Goal: Task Accomplishment & Management: Use online tool/utility

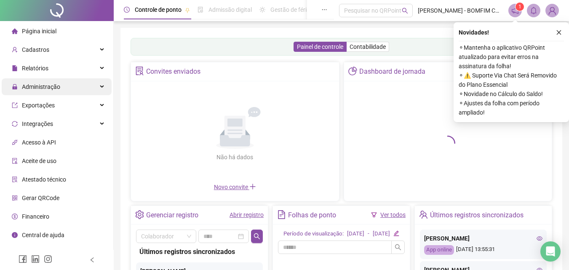
click at [45, 86] on span "Administração" at bounding box center [41, 86] width 38 height 7
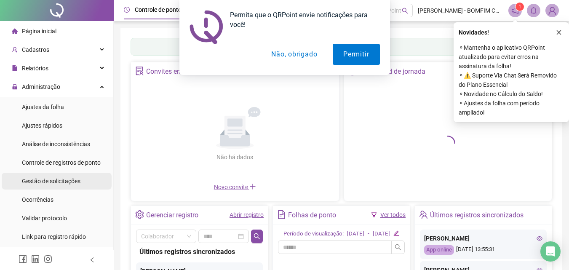
click at [40, 178] on span "Gestão de solicitações" at bounding box center [51, 181] width 59 height 7
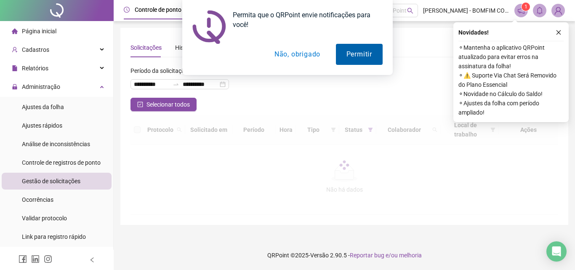
click at [350, 49] on button "Permitir" at bounding box center [359, 54] width 47 height 21
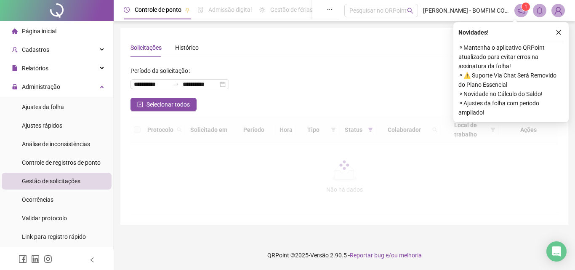
drag, startPoint x: 559, startPoint y: 31, endPoint x: 497, endPoint y: 29, distance: 62.0
click at [559, 31] on icon "close" at bounding box center [559, 32] width 6 height 6
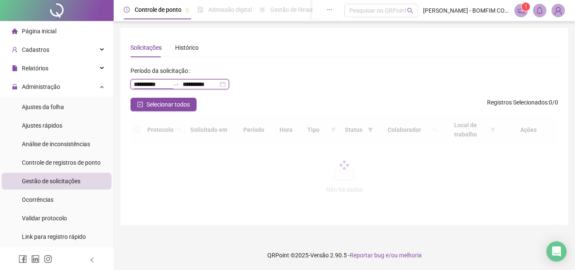
click at [152, 85] on input "**********" at bounding box center [151, 84] width 35 height 9
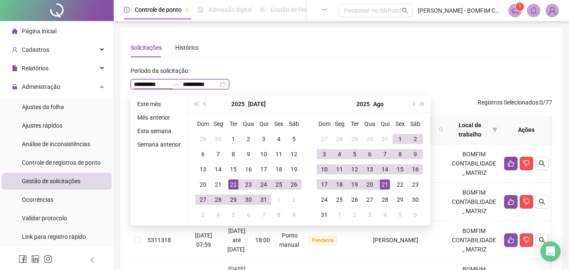
click at [151, 85] on input "**********" at bounding box center [151, 84] width 35 height 9
type input "**********"
click at [216, 183] on div "21" at bounding box center [218, 184] width 10 height 10
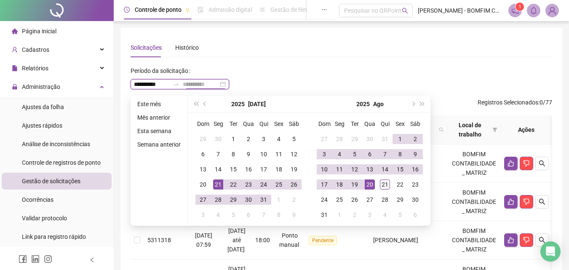
type input "**********"
click at [382, 184] on div "21" at bounding box center [385, 184] width 10 height 10
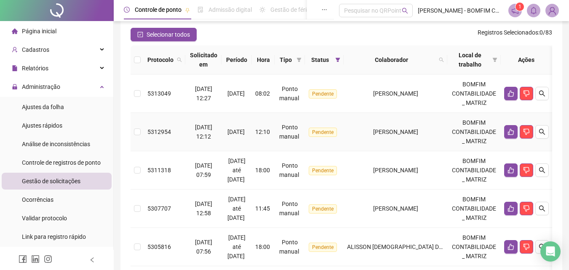
scroll to position [84, 0]
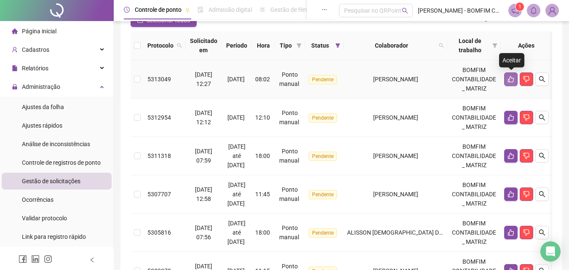
click at [512, 82] on icon "like" at bounding box center [511, 79] width 7 height 7
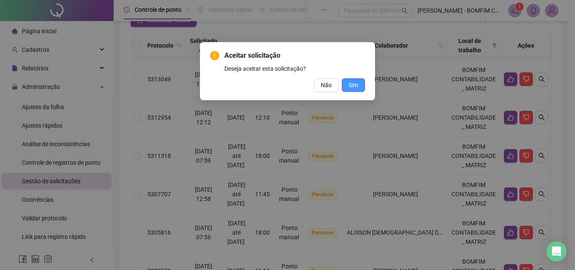
click at [357, 83] on span "Sim" at bounding box center [354, 84] width 10 height 9
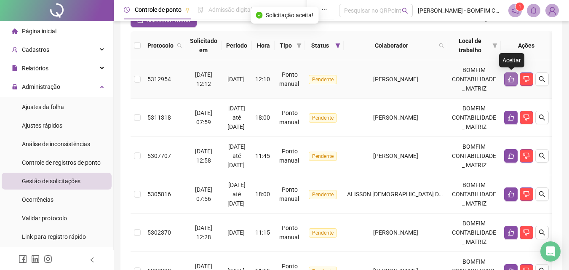
click at [506, 80] on button "button" at bounding box center [510, 78] width 13 height 13
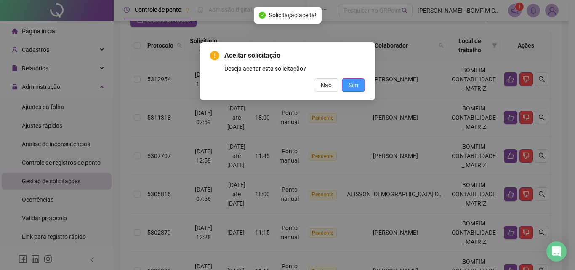
click at [350, 87] on span "Sim" at bounding box center [354, 84] width 10 height 9
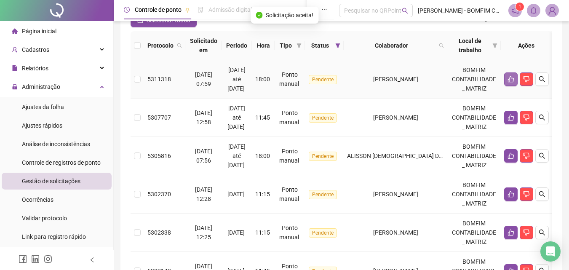
click at [516, 77] on button "button" at bounding box center [510, 78] width 13 height 13
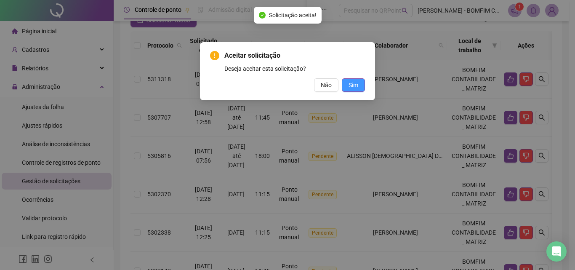
click at [358, 88] on span "Sim" at bounding box center [354, 84] width 10 height 9
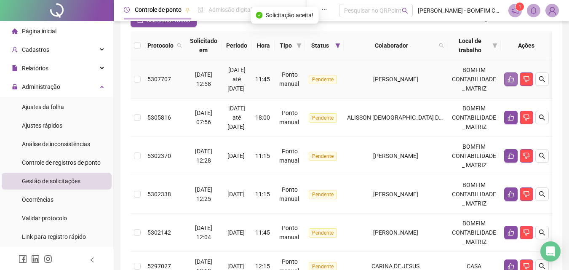
click at [514, 79] on icon "like" at bounding box center [511, 79] width 7 height 7
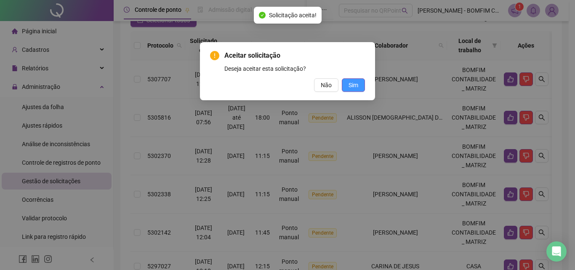
click at [353, 85] on span "Sim" at bounding box center [354, 84] width 10 height 9
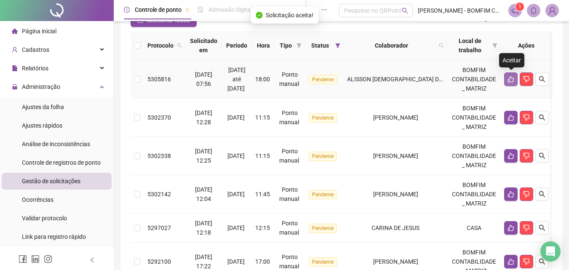
click at [511, 80] on icon "like" at bounding box center [511, 79] width 7 height 7
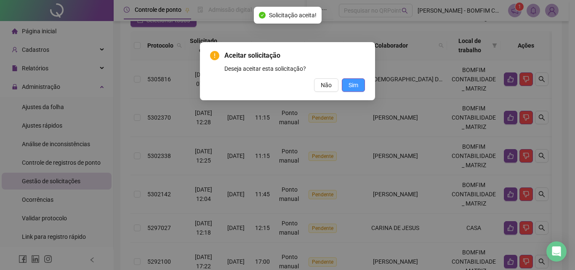
click at [353, 85] on span "Sim" at bounding box center [354, 84] width 10 height 9
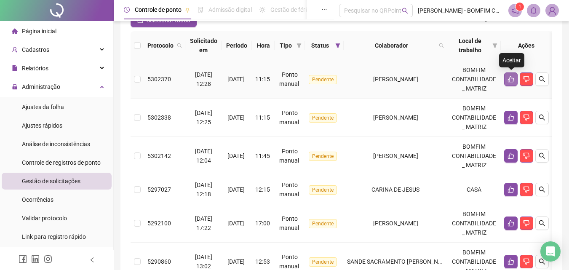
click at [513, 81] on icon "like" at bounding box center [511, 79] width 7 height 7
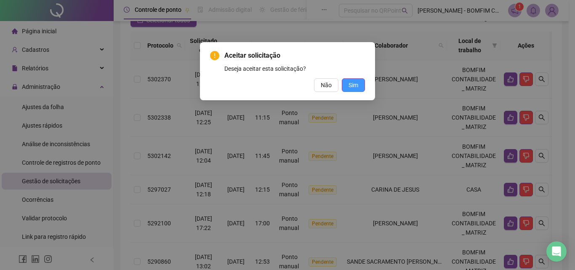
click at [352, 86] on span "Sim" at bounding box center [354, 84] width 10 height 9
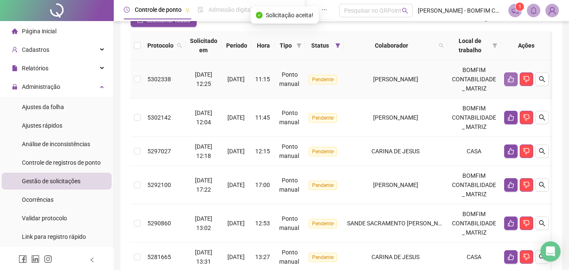
click at [514, 78] on icon "like" at bounding box center [511, 79] width 6 height 6
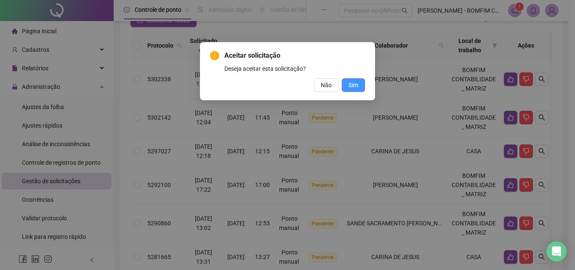
click at [348, 83] on button "Sim" at bounding box center [353, 84] width 23 height 13
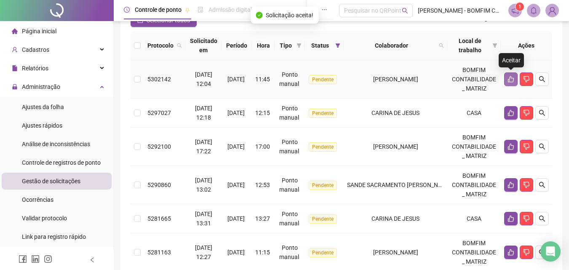
click at [511, 78] on icon "like" at bounding box center [511, 79] width 6 height 6
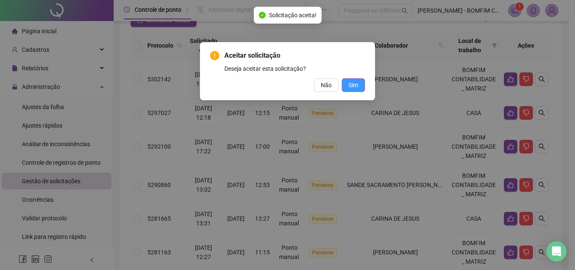
click at [359, 85] on button "Sim" at bounding box center [353, 84] width 23 height 13
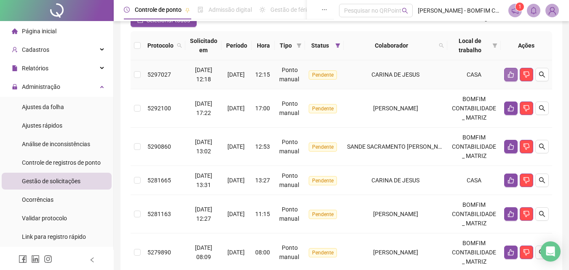
click at [508, 77] on icon "like" at bounding box center [511, 74] width 7 height 7
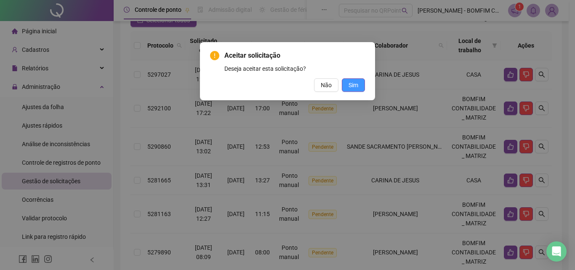
click at [356, 91] on button "Sim" at bounding box center [353, 84] width 23 height 13
click at [361, 83] on button "Sim" at bounding box center [353, 84] width 23 height 13
click at [354, 84] on span "Sim" at bounding box center [354, 84] width 10 height 9
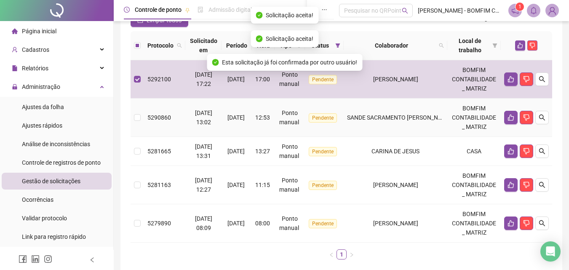
click at [138, 111] on td at bounding box center [137, 118] width 13 height 38
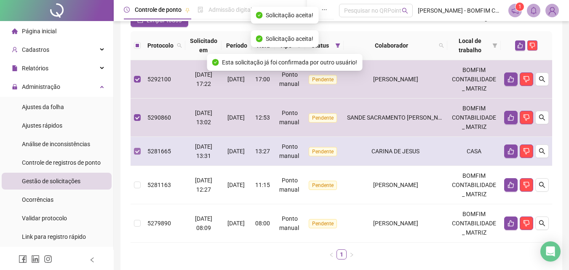
scroll to position [127, 0]
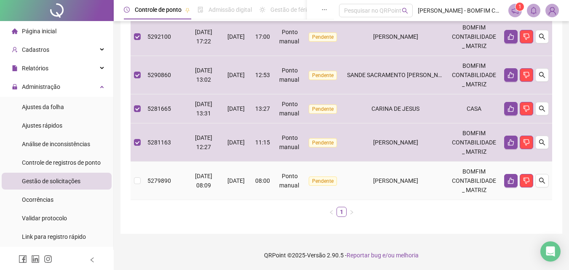
click at [131, 174] on td at bounding box center [137, 181] width 13 height 38
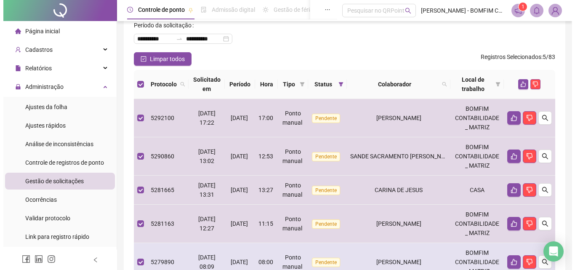
scroll to position [43, 0]
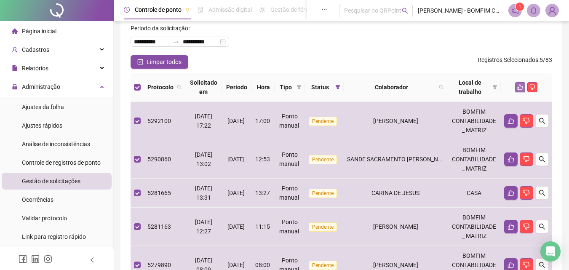
click at [517, 86] on button "button" at bounding box center [520, 87] width 10 height 10
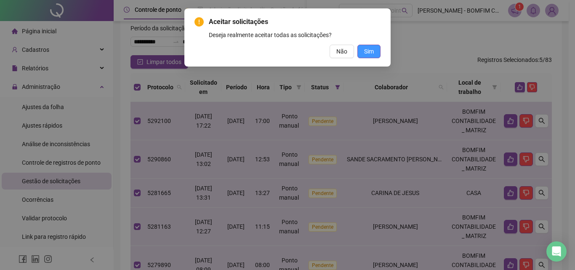
click at [367, 49] on span "Sim" at bounding box center [369, 51] width 10 height 9
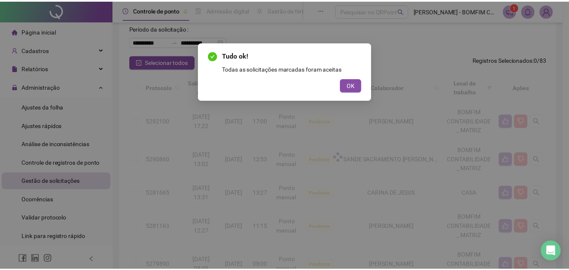
scroll to position [0, 0]
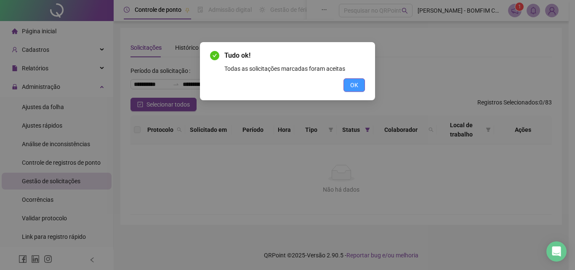
click at [353, 86] on span "OK" at bounding box center [355, 84] width 8 height 9
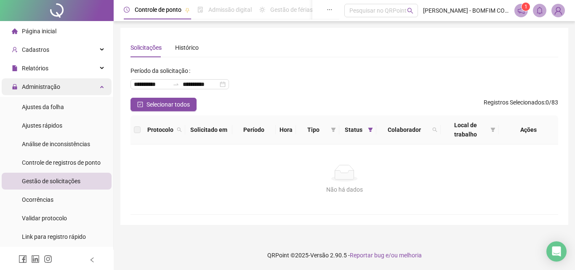
click at [79, 89] on div "Administração" at bounding box center [57, 86] width 110 height 17
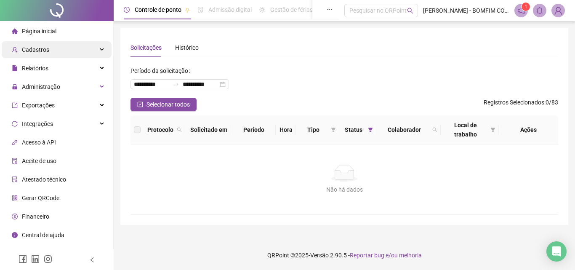
click at [39, 49] on span "Cadastros" at bounding box center [35, 49] width 27 height 7
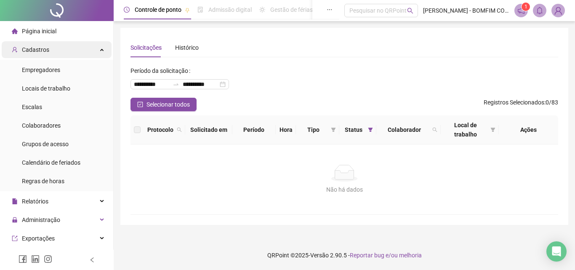
click at [88, 46] on div "Cadastros" at bounding box center [57, 49] width 110 height 17
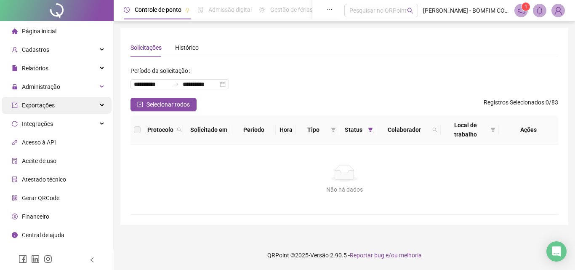
click at [43, 110] on span "Exportações" at bounding box center [33, 105] width 43 height 17
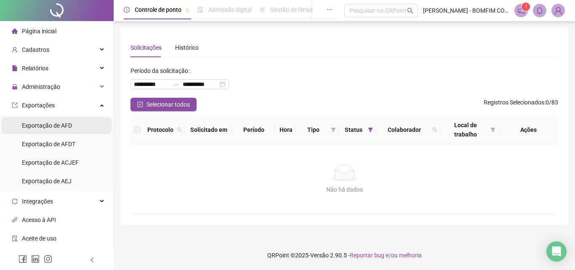
click at [67, 130] on div "Exportação de AFD" at bounding box center [47, 125] width 50 height 17
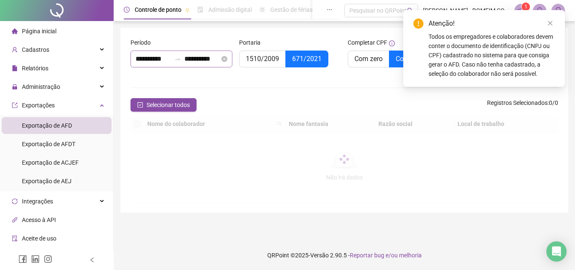
type input "**********"
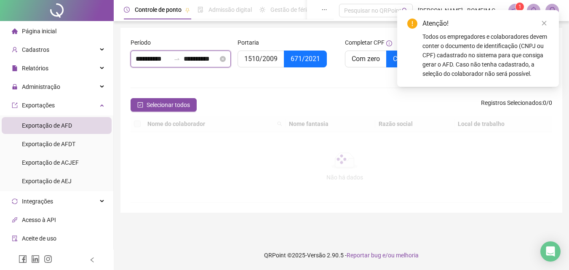
click at [146, 56] on input "**********" at bounding box center [153, 59] width 35 height 10
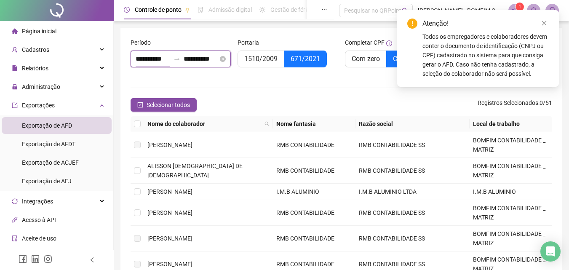
click at [146, 56] on input "**********" at bounding box center [153, 59] width 35 height 10
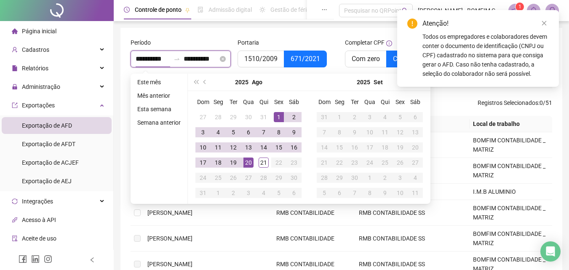
click at [147, 56] on input "**********" at bounding box center [153, 59] width 35 height 10
type input "**********"
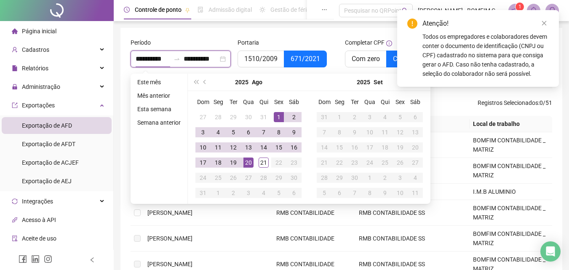
type input "**********"
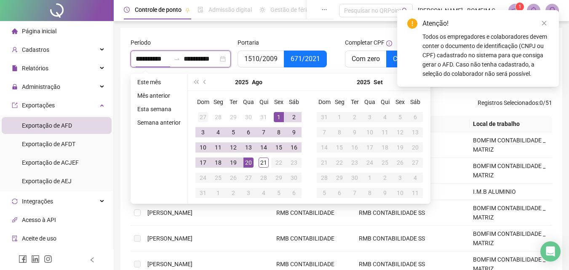
type input "**********"
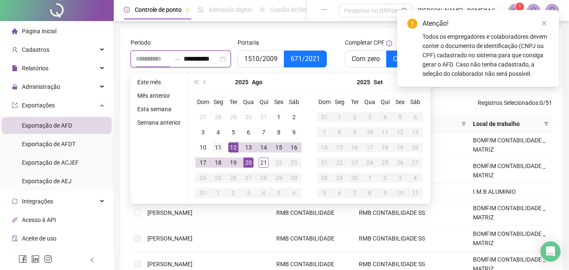
type input "**********"
click at [218, 147] on div "11" at bounding box center [218, 147] width 10 height 10
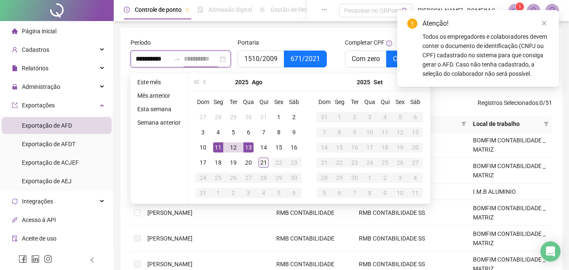
type input "**********"
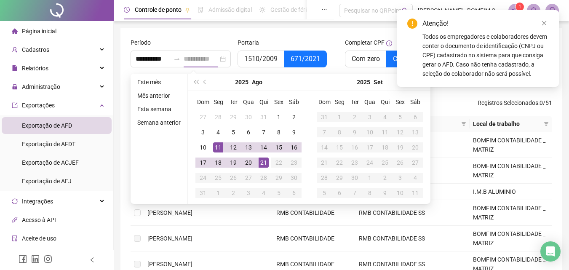
click at [265, 162] on div "21" at bounding box center [264, 163] width 10 height 10
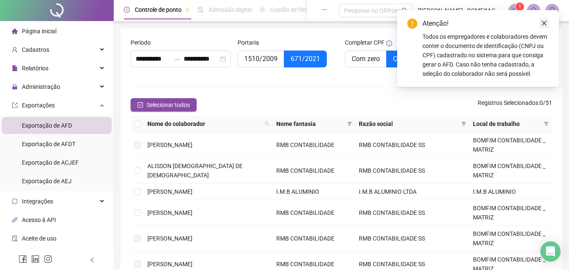
click at [546, 23] on icon "close" at bounding box center [544, 23] width 6 height 6
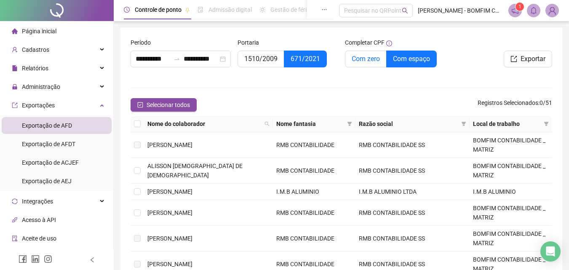
click at [364, 58] on span "Com zero" at bounding box center [366, 59] width 28 height 8
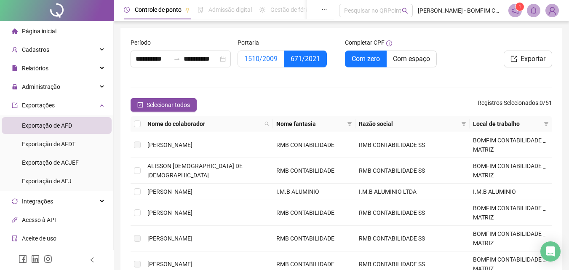
click at [248, 64] on label "1510/2009" at bounding box center [261, 59] width 47 height 17
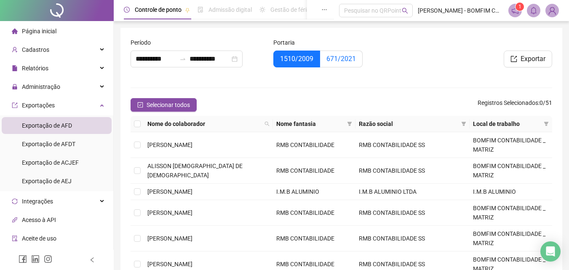
click at [336, 60] on span "671/2021" at bounding box center [341, 59] width 29 height 8
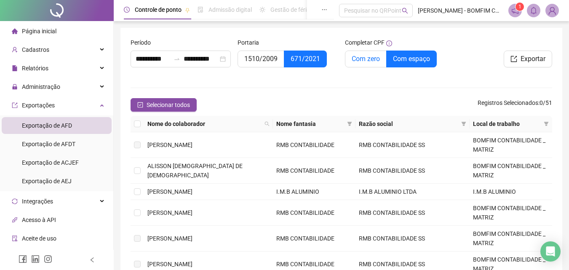
click at [365, 58] on span "Com zero" at bounding box center [366, 59] width 28 height 8
click at [410, 59] on span "Com espaço" at bounding box center [411, 59] width 37 height 8
click at [259, 57] on span "1510/2009" at bounding box center [260, 59] width 33 height 8
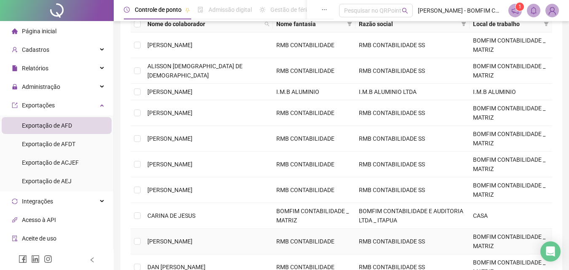
scroll to position [11, 0]
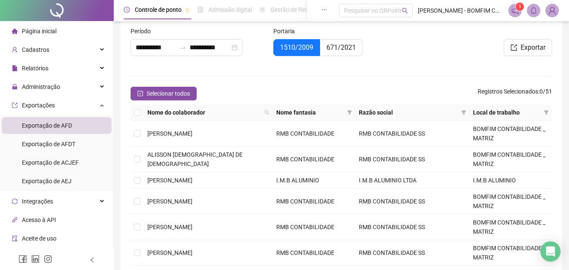
click at [440, 111] on span "Razão social" at bounding box center [408, 112] width 99 height 9
click at [461, 113] on icon "filter" at bounding box center [463, 112] width 5 height 5
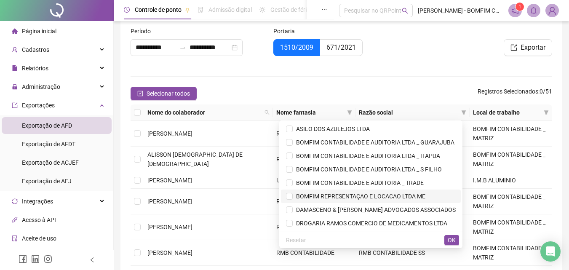
scroll to position [40, 0]
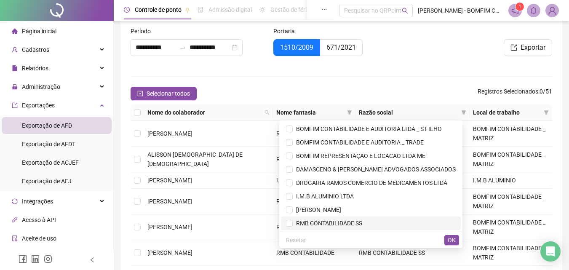
click at [293, 225] on span "RMB CONTABILIDADE SS" at bounding box center [328, 223] width 70 height 7
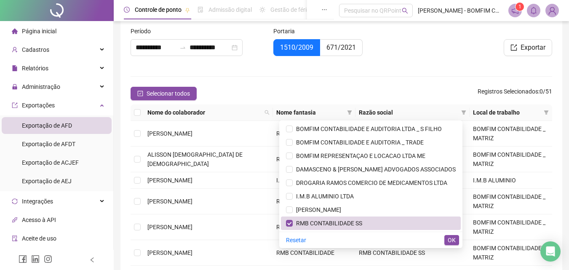
click at [455, 238] on span "OK" at bounding box center [452, 240] width 8 height 9
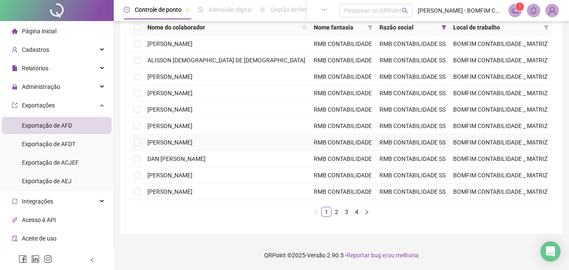
scroll to position [54, 0]
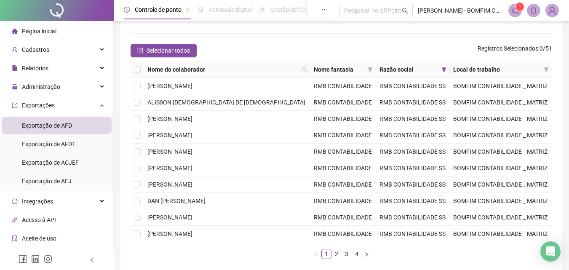
click at [142, 67] on th at bounding box center [137, 70] width 13 height 16
click at [170, 51] on span "Selecionar todos" at bounding box center [168, 50] width 43 height 9
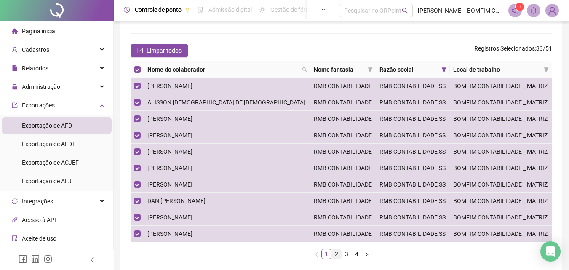
click at [333, 254] on link "2" at bounding box center [336, 253] width 9 height 9
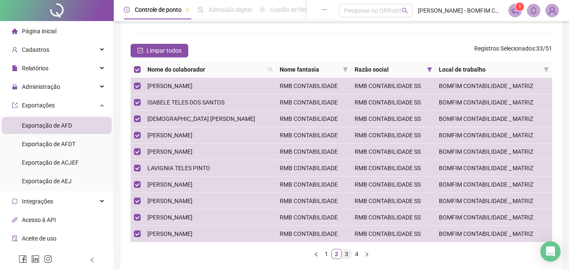
click at [345, 252] on link "3" at bounding box center [346, 253] width 9 height 9
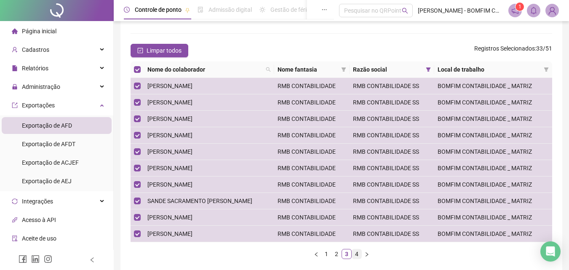
click at [356, 254] on link "4" at bounding box center [356, 253] width 9 height 9
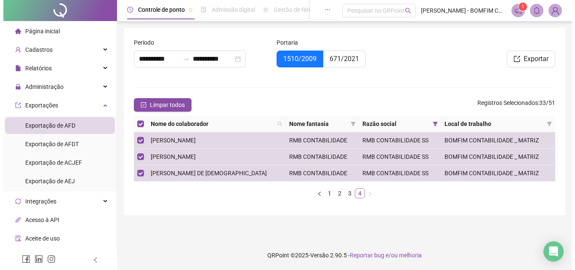
scroll to position [0, 0]
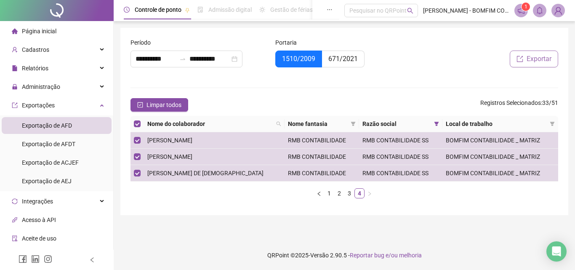
click at [537, 61] on span "Exportar" at bounding box center [539, 59] width 25 height 10
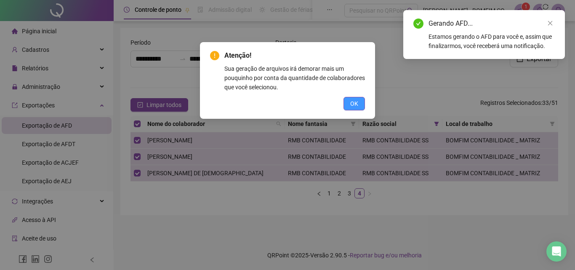
click at [352, 104] on span "OK" at bounding box center [355, 103] width 8 height 9
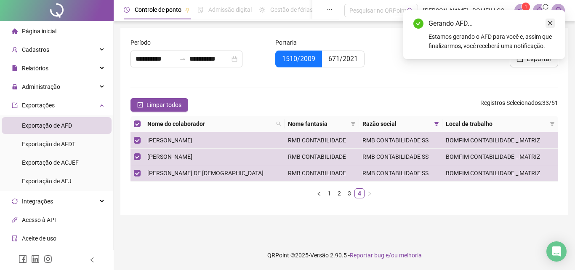
click at [551, 21] on icon "close" at bounding box center [551, 23] width 6 height 6
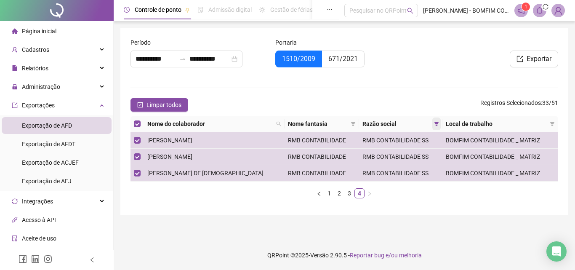
click at [420, 125] on span "Razão social" at bounding box center [397, 123] width 68 height 9
click at [435, 124] on icon "filter" at bounding box center [437, 124] width 5 height 4
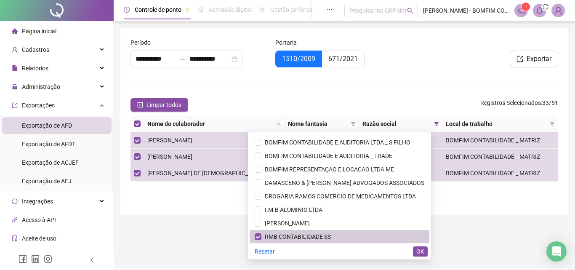
scroll to position [40, 0]
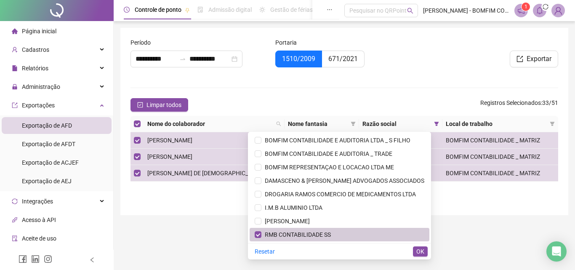
click at [269, 233] on span "RMB CONTABILIDADE SS" at bounding box center [297, 234] width 70 height 7
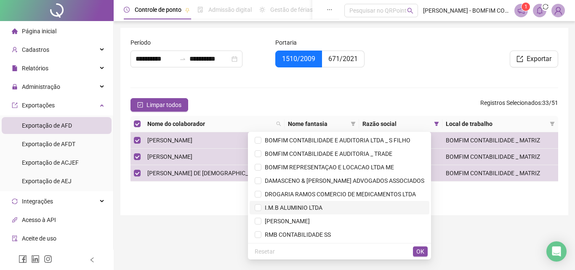
scroll to position [0, 0]
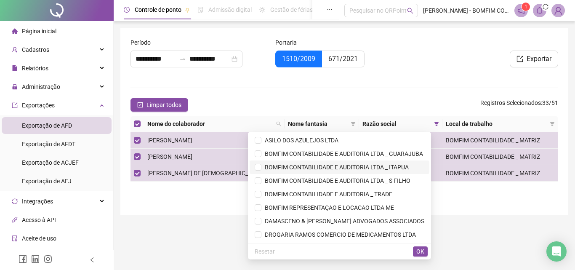
click at [302, 165] on span "BOMFIM CONTABILIDADE E AUDITORIA LTDA _ ITAPUA" at bounding box center [335, 167] width 147 height 7
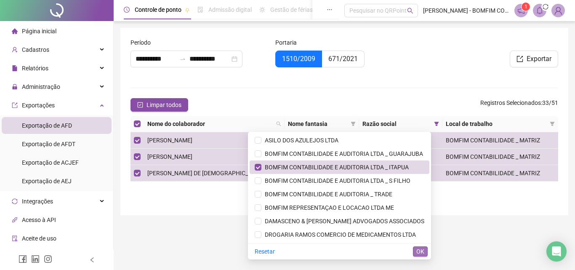
click at [422, 251] on span "OK" at bounding box center [421, 251] width 8 height 9
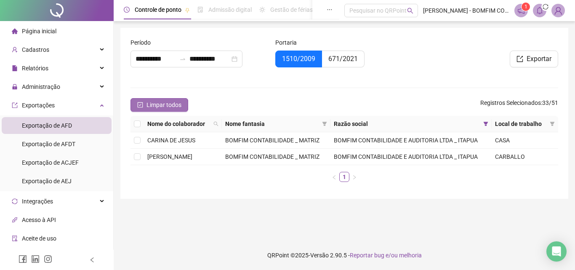
click at [139, 106] on icon "check-square" at bounding box center [140, 105] width 6 height 6
click at [158, 108] on span "Selecionar todos" at bounding box center [168, 104] width 43 height 9
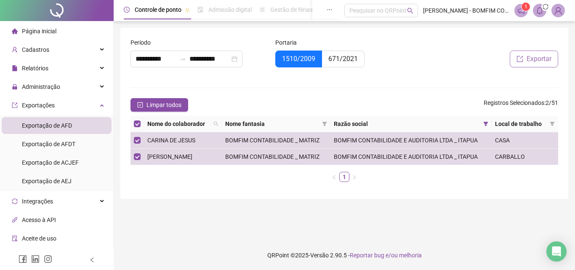
click at [531, 59] on span "Exportar" at bounding box center [539, 59] width 25 height 10
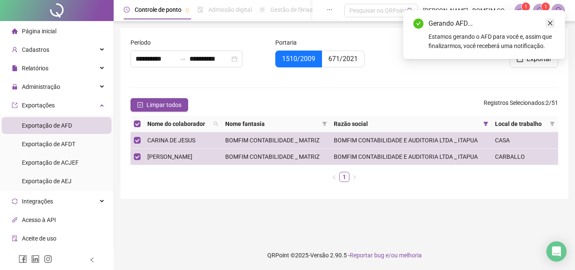
click at [553, 23] on icon "close" at bounding box center [551, 23] width 6 height 6
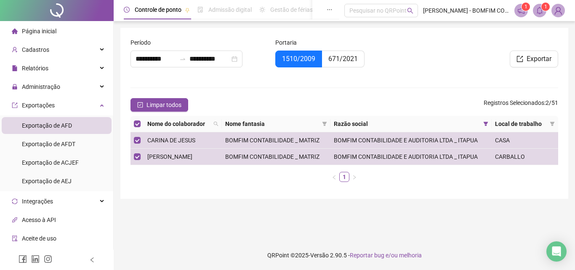
click at [541, 11] on icon "bell" at bounding box center [540, 11] width 8 height 8
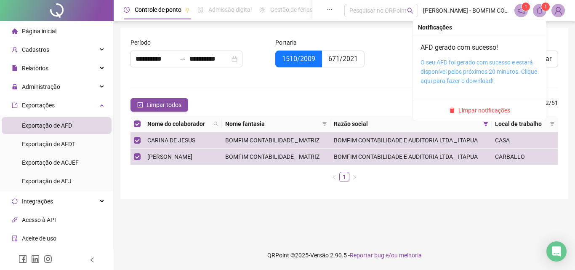
click at [502, 65] on link "O seu AFD foi gerado com sucesso e estará disponível pelos próximos 20 minutos.…" at bounding box center [479, 71] width 117 height 25
